Goal: Find contact information: Find contact information

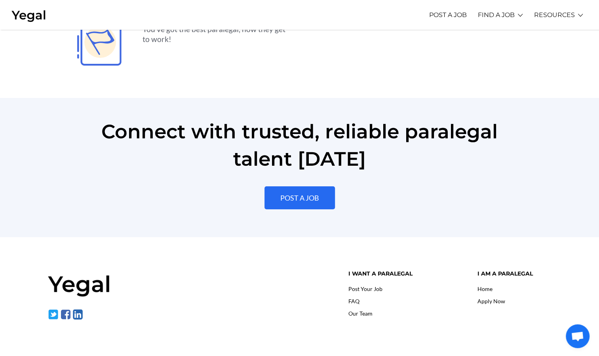
scroll to position [1772, 0]
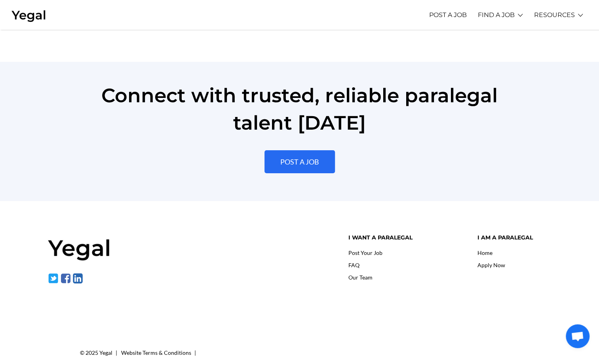
click at [373, 271] on li "Our Team" at bounding box center [407, 277] width 117 height 12
click at [372, 274] on link "Our Team" at bounding box center [361, 277] width 24 height 7
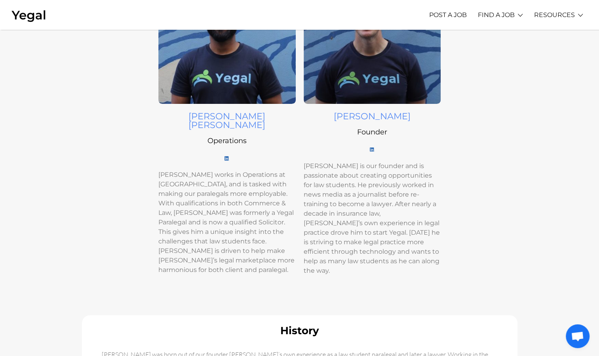
scroll to position [114, 0]
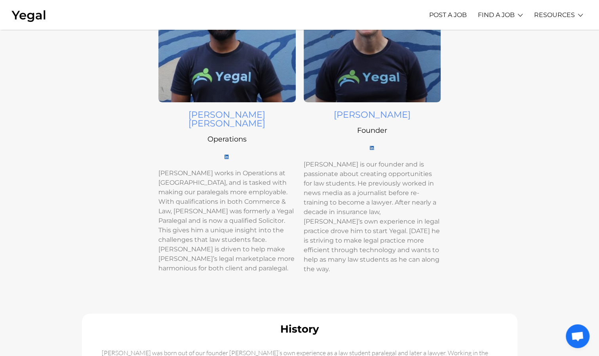
click at [370, 115] on h4 "Michael Buggy" at bounding box center [372, 114] width 137 height 9
click at [371, 149] on img at bounding box center [372, 148] width 5 height 4
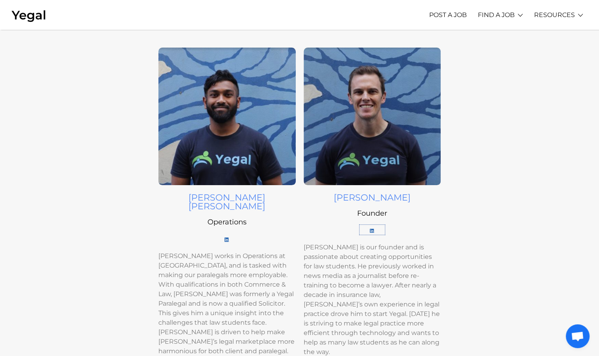
scroll to position [32, 0]
click at [37, 9] on img at bounding box center [28, 15] width 35 height 15
